Goal: Book appointment/travel/reservation

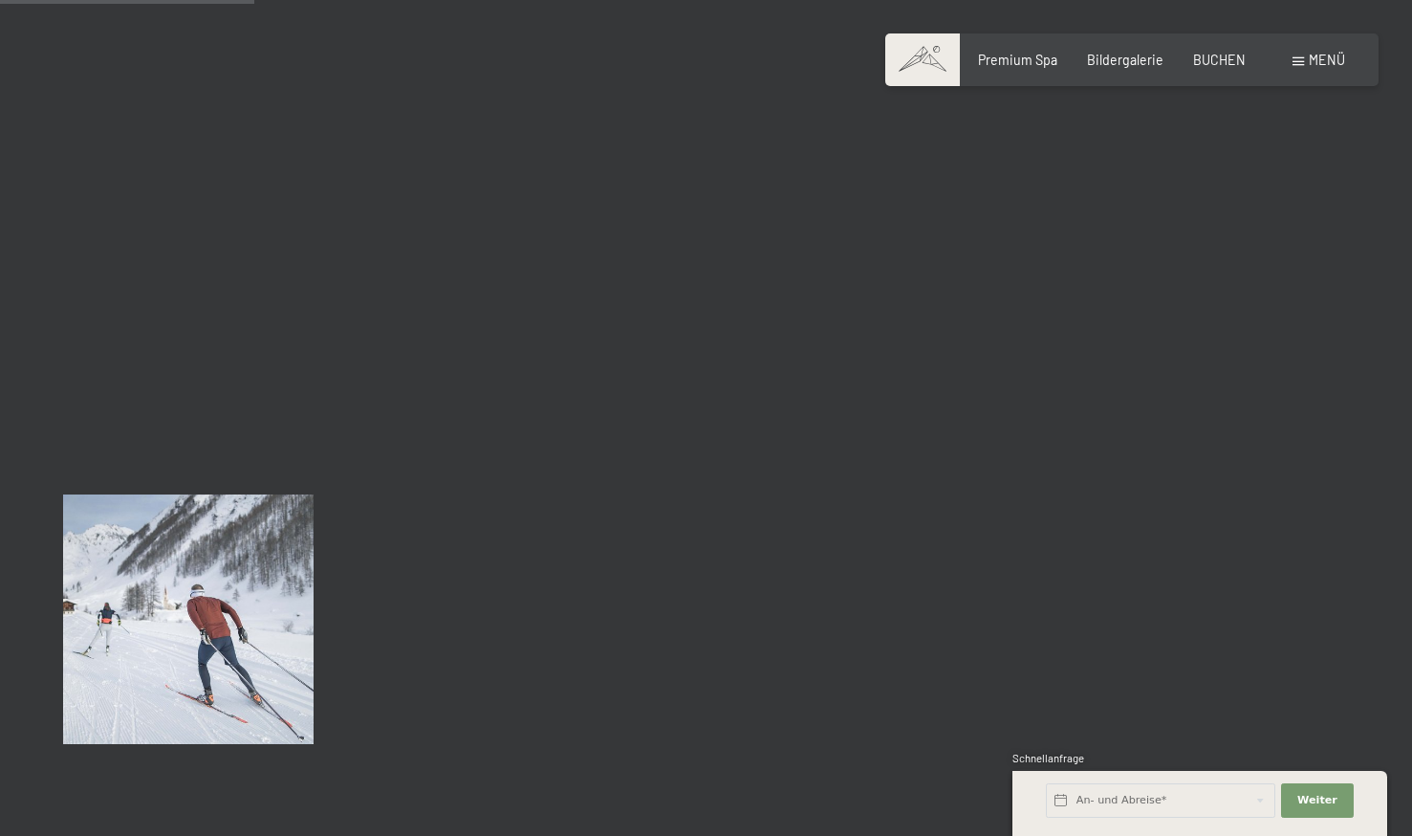
scroll to position [3603, 0]
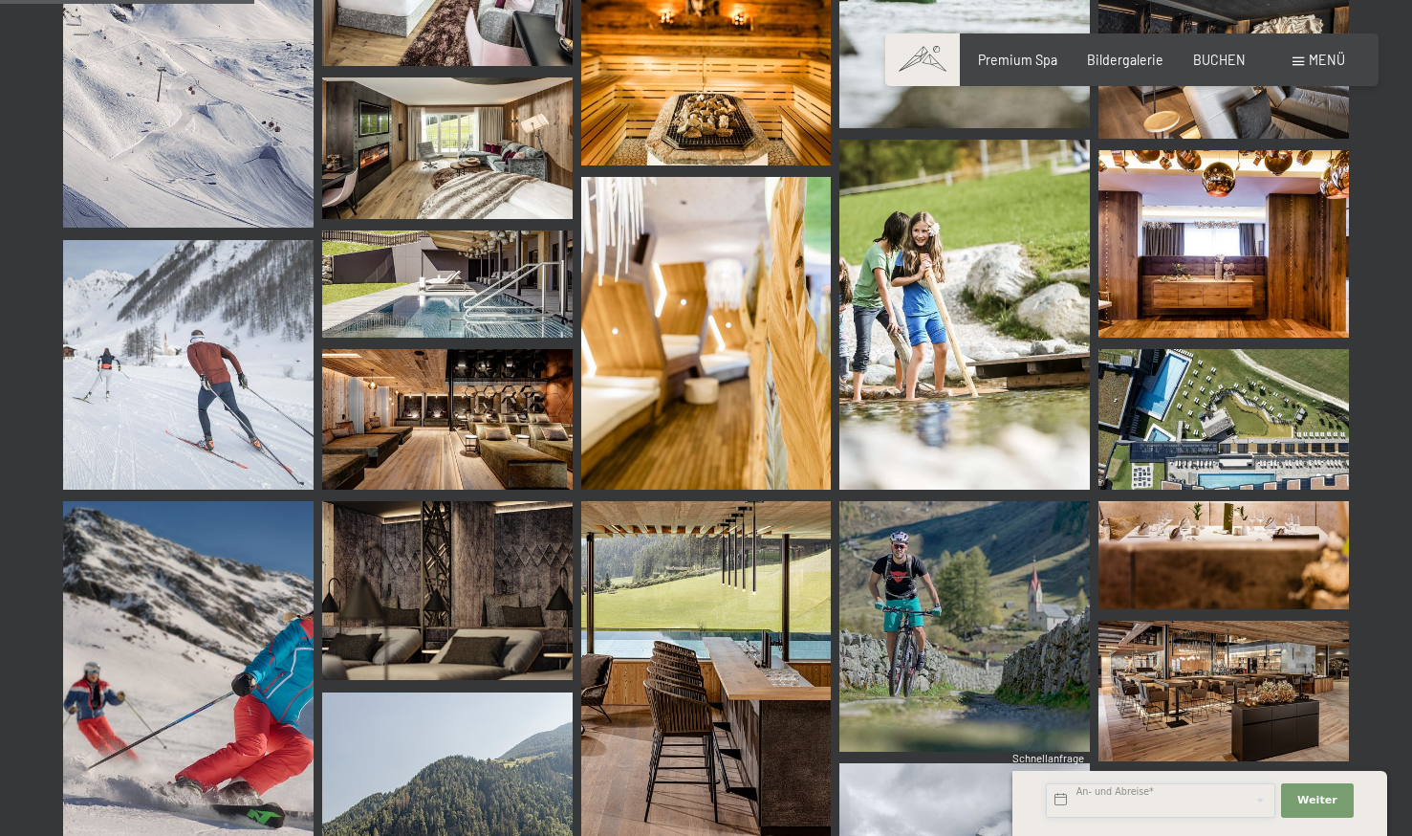
click at [1091, 801] on input "text" at bounding box center [1161, 800] width 230 height 34
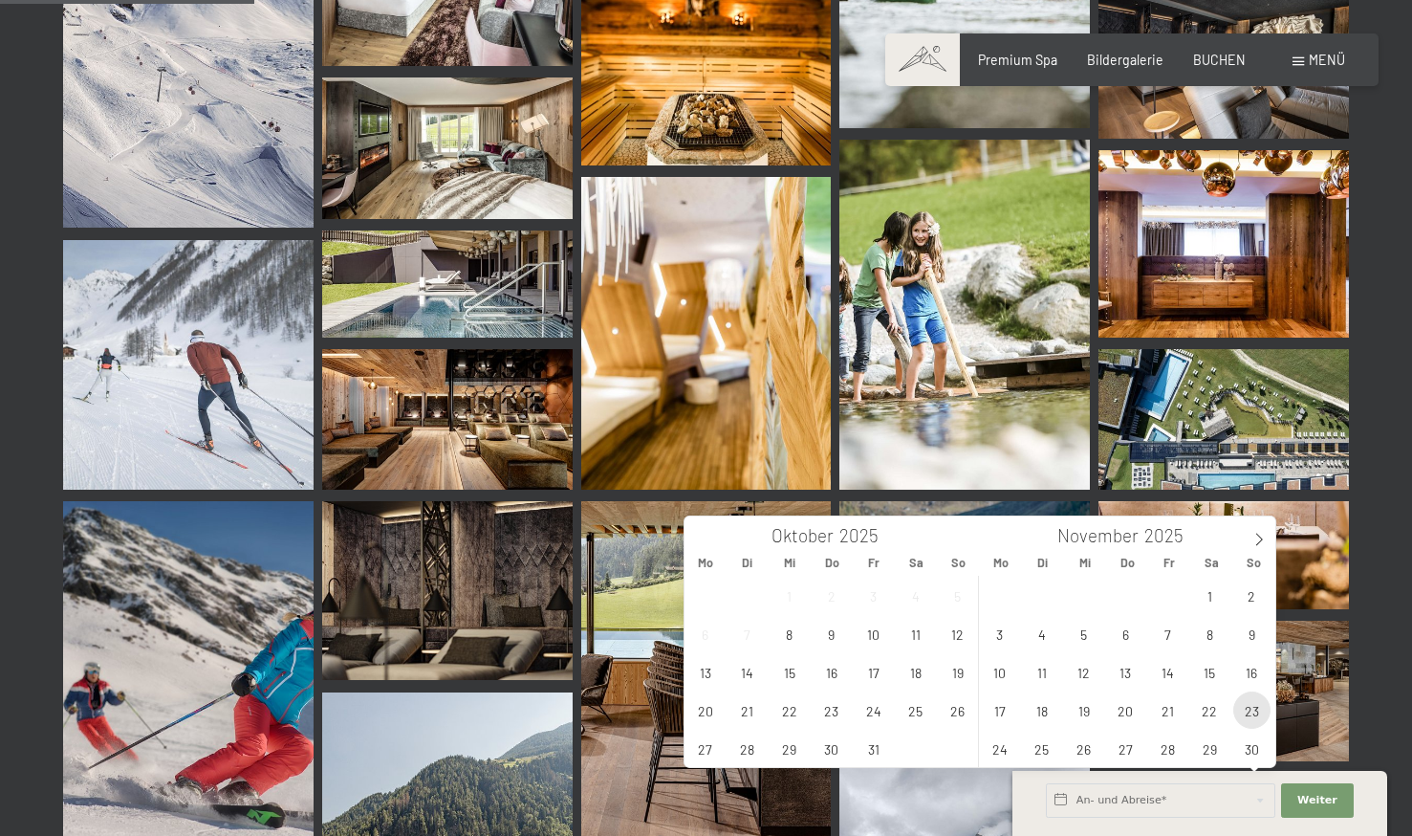
click at [1246, 706] on span "23" at bounding box center [1252, 709] width 37 height 37
click at [1046, 749] on span "25" at bounding box center [1041, 748] width 37 height 37
type input "So. 23.11.2025 - Di. 25.11.2025"
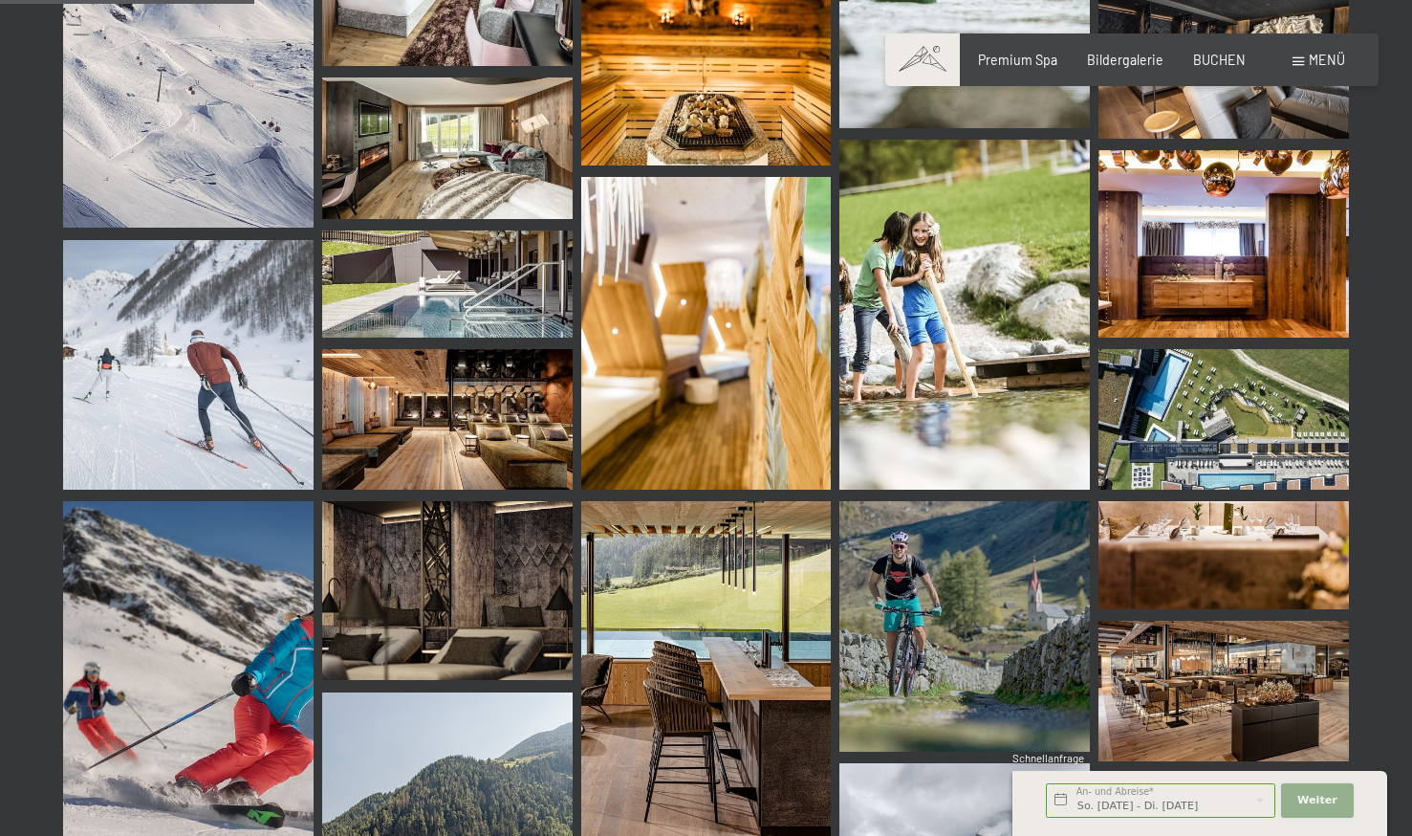
click at [1310, 806] on span "Weiter" at bounding box center [1318, 800] width 40 height 15
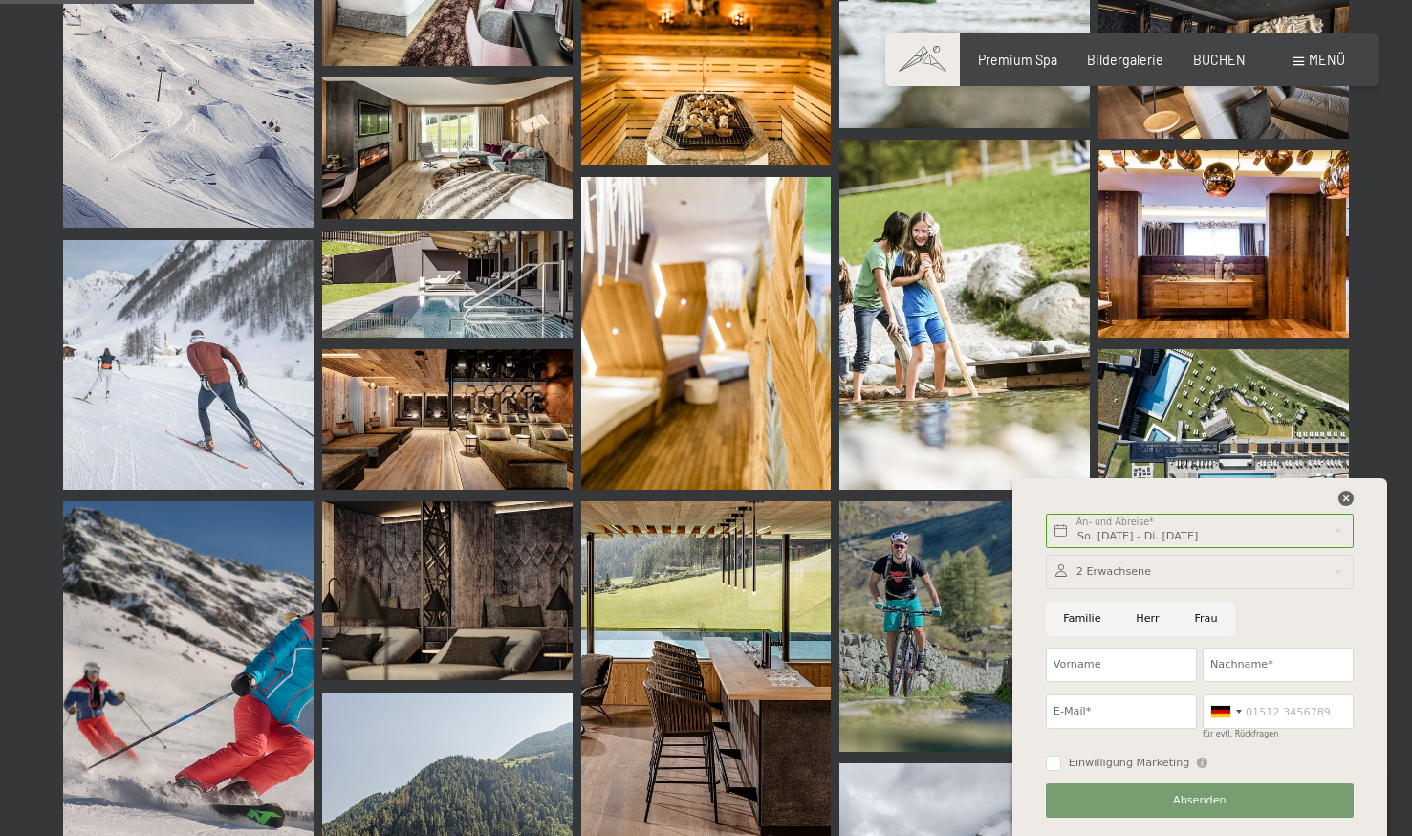
click at [1346, 493] on icon at bounding box center [1346, 498] width 15 height 15
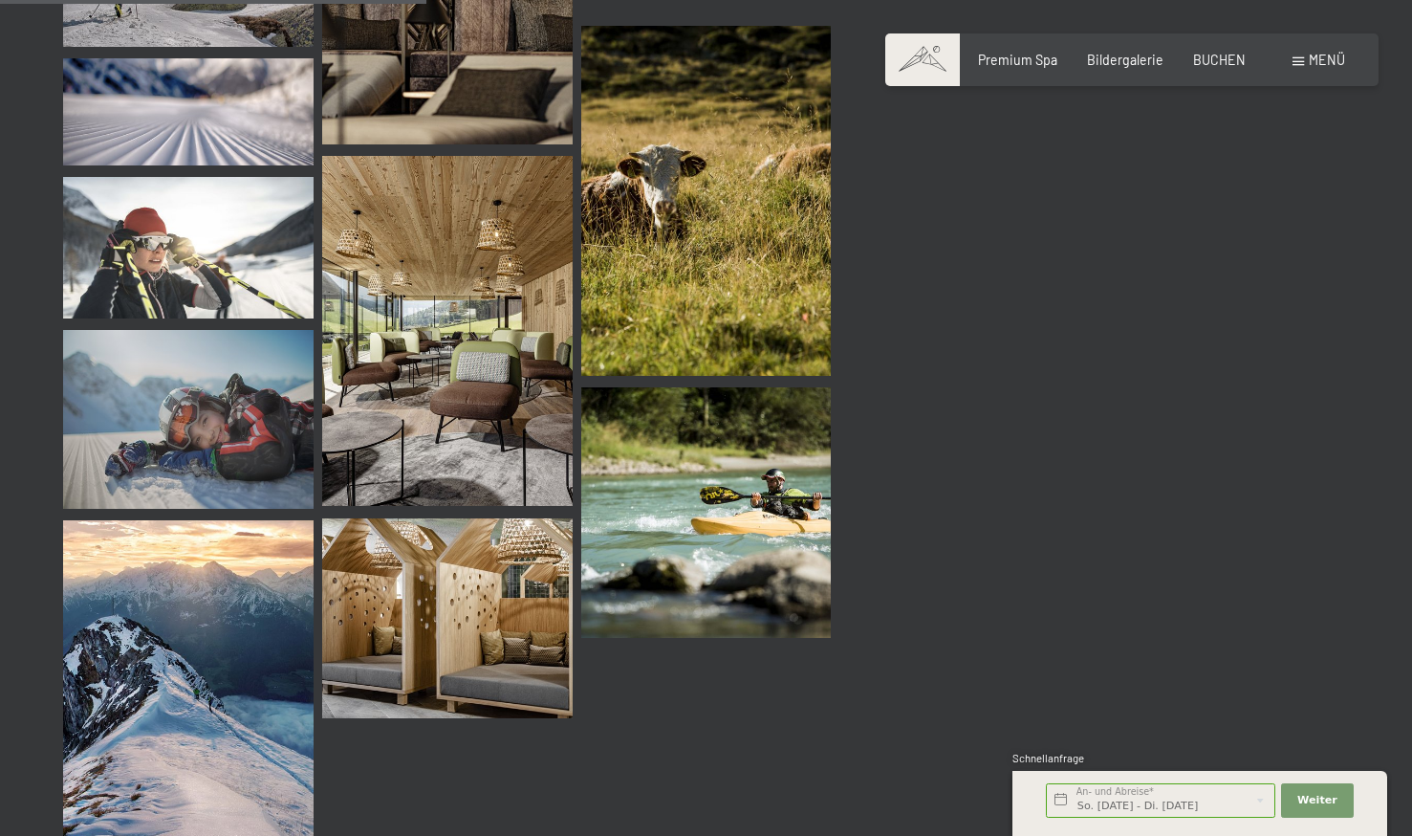
scroll to position [6036, 0]
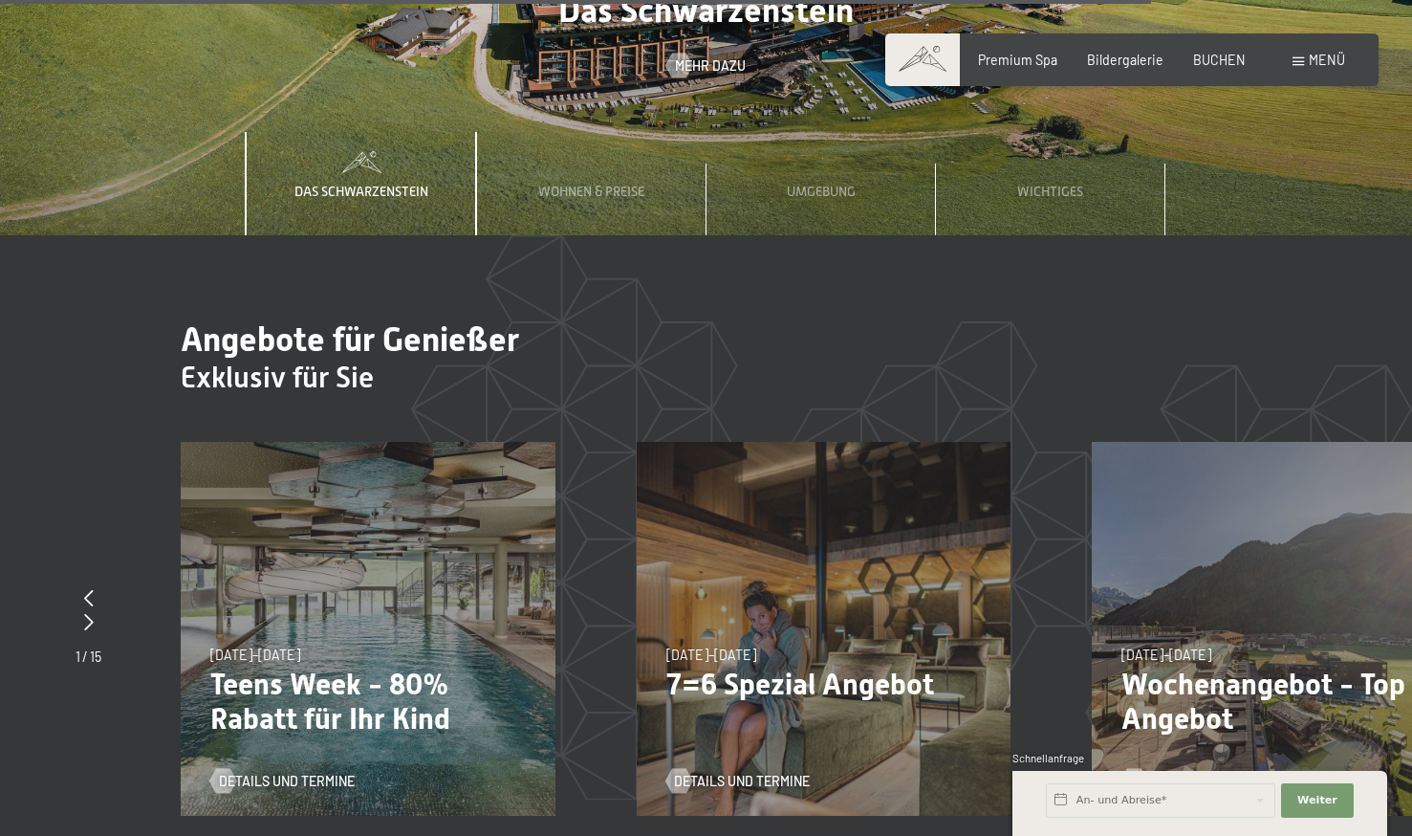
scroll to position [7452, 0]
